Goal: Information Seeking & Learning: Learn about a topic

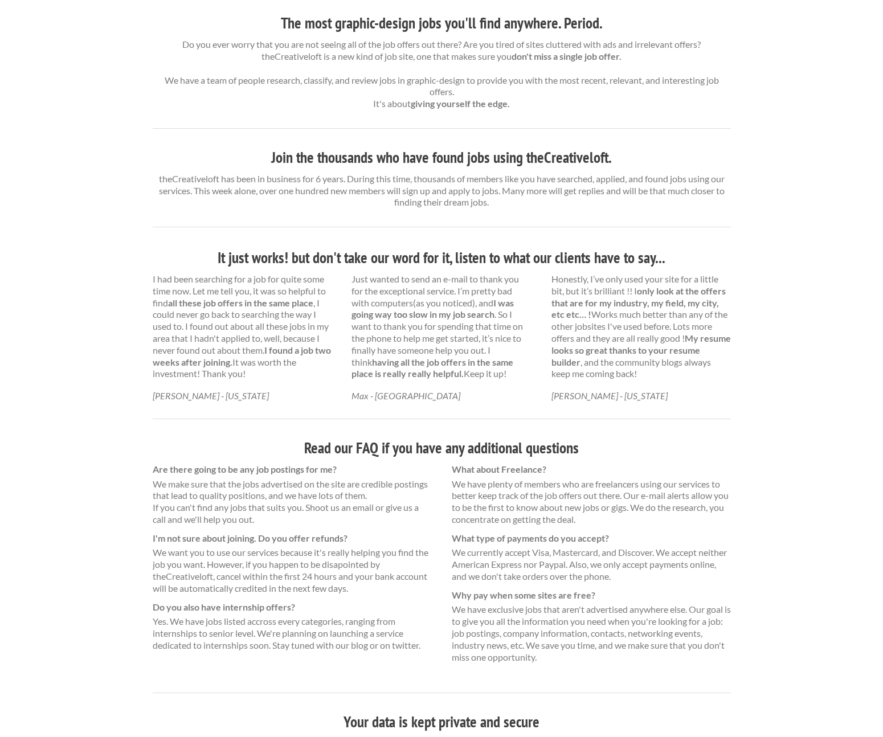
scroll to position [450, 0]
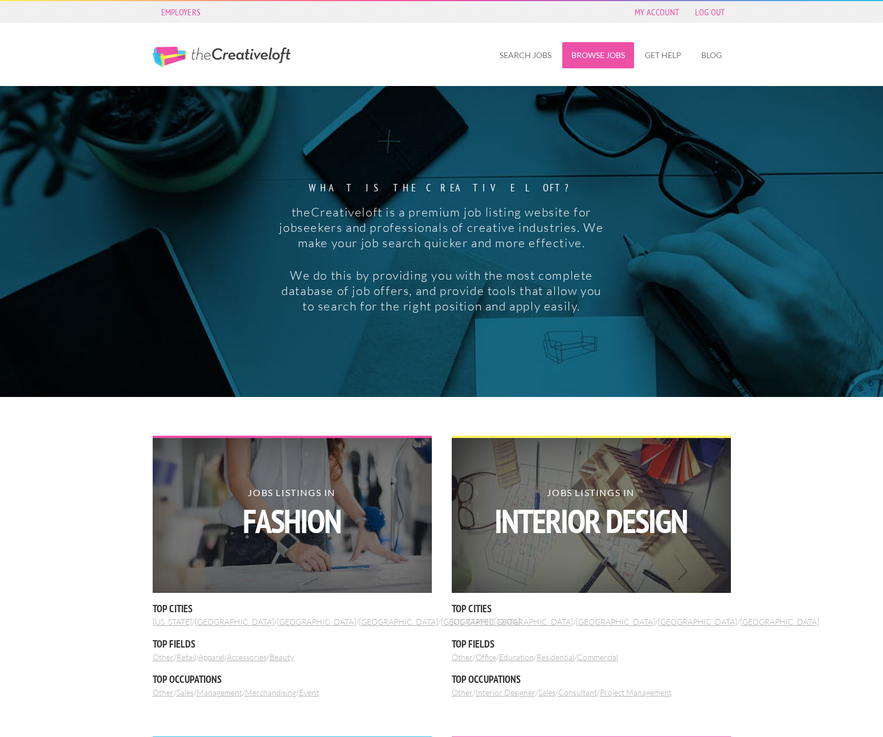
click at [592, 56] on link "Browse Jobs" at bounding box center [598, 55] width 72 height 26
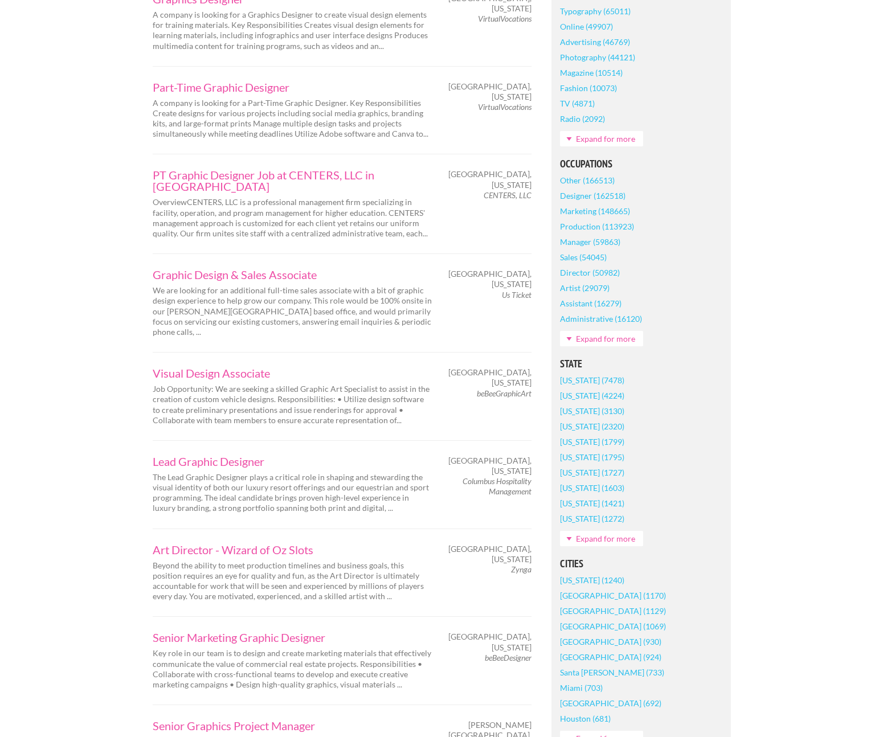
scroll to position [378, 0]
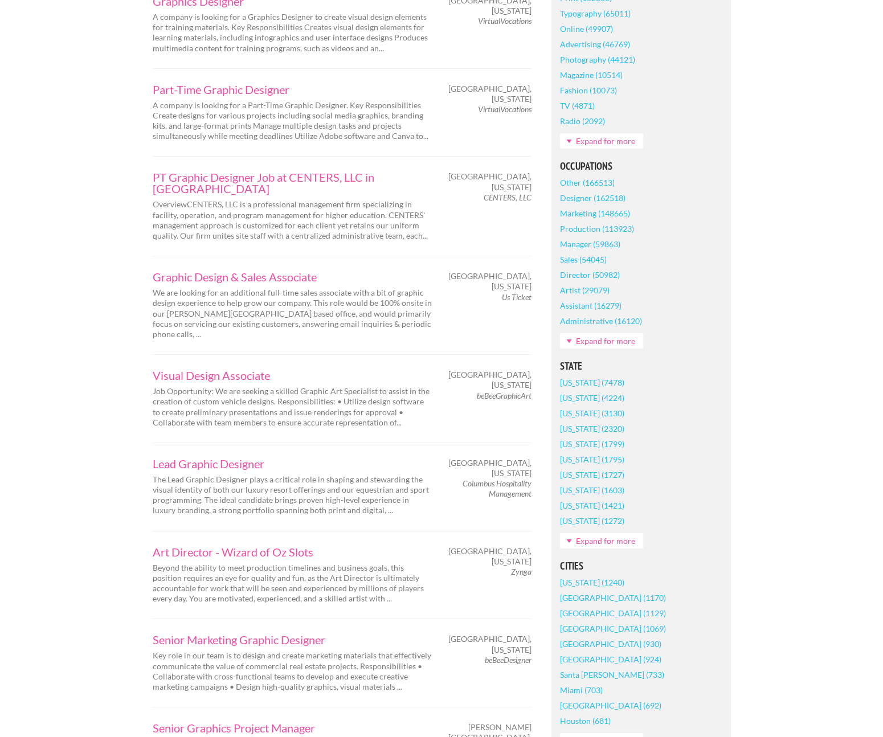
click at [599, 385] on link "[US_STATE] (7478)" at bounding box center [592, 382] width 64 height 15
